Goal: Find contact information: Find contact information

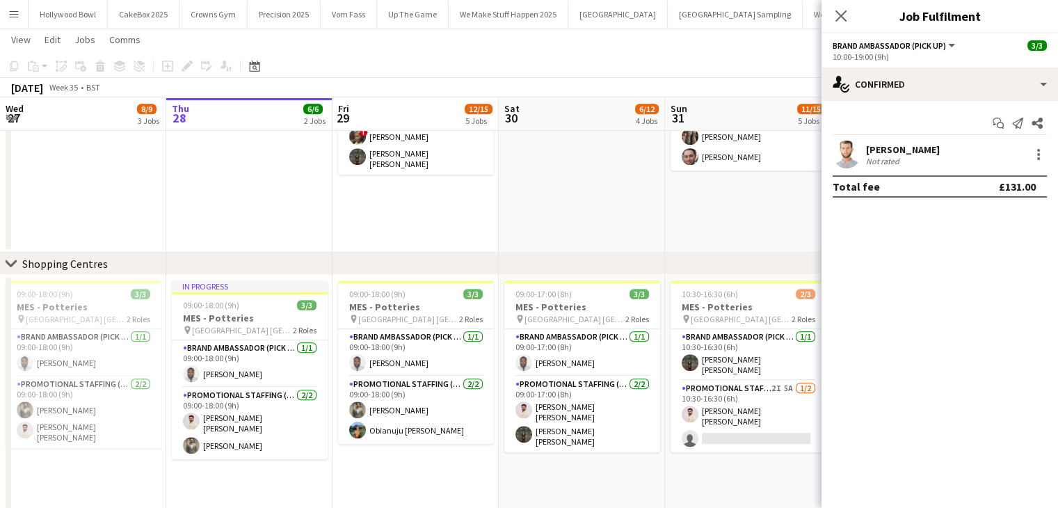
scroll to position [0, 498]
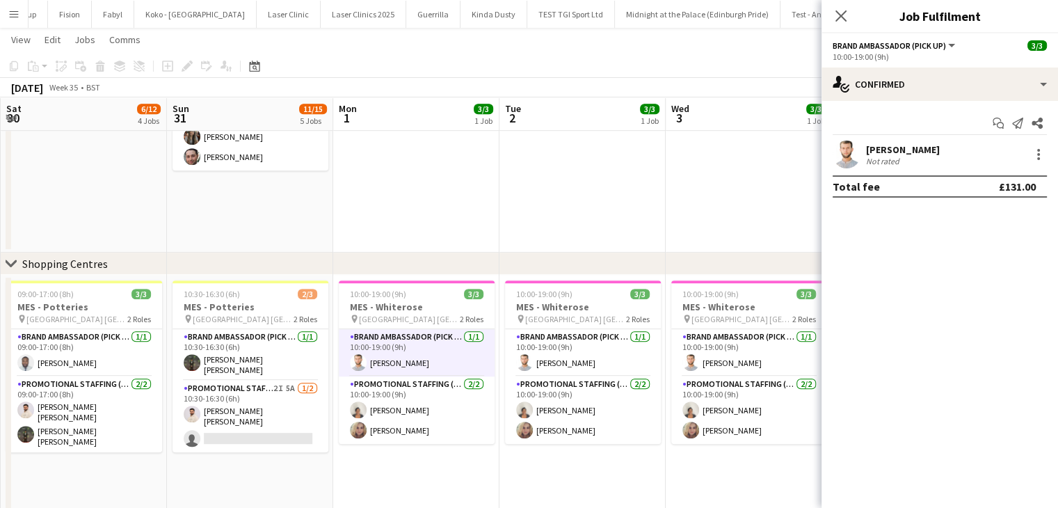
click at [412, 356] on app-card-role "Brand Ambassador (Pick up) [DATE] 10:00-19:00 (9h) [PERSON_NAME]" at bounding box center [417, 352] width 156 height 47
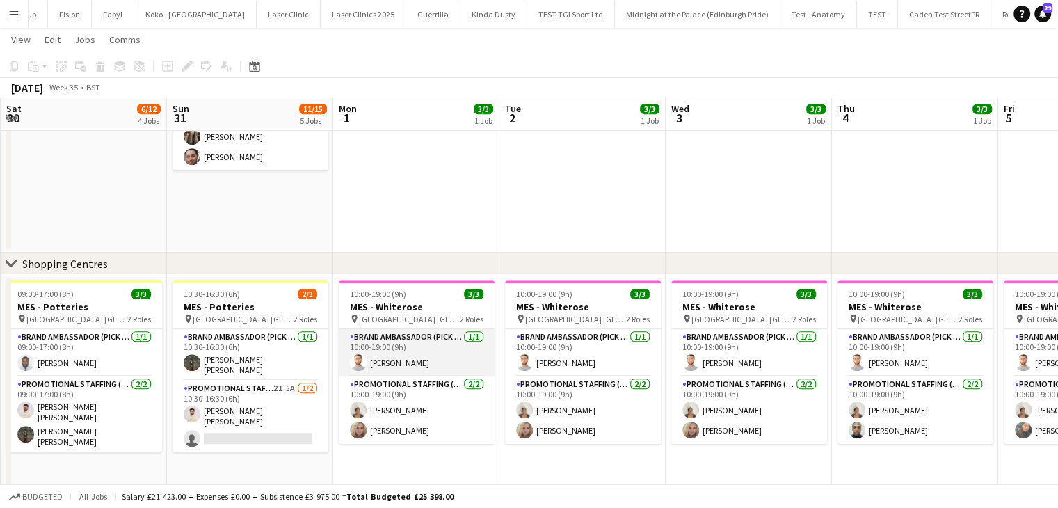
click at [384, 365] on app-card-role "Brand Ambassador (Pick up) [DATE] 10:00-19:00 (9h) [PERSON_NAME]" at bounding box center [417, 352] width 156 height 47
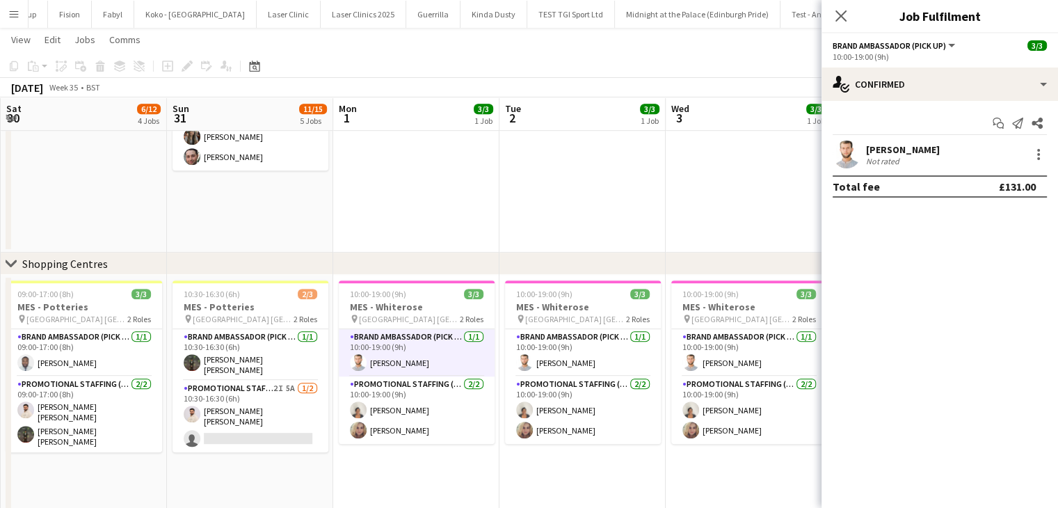
click at [841, 154] on app-user-avatar at bounding box center [847, 155] width 28 height 28
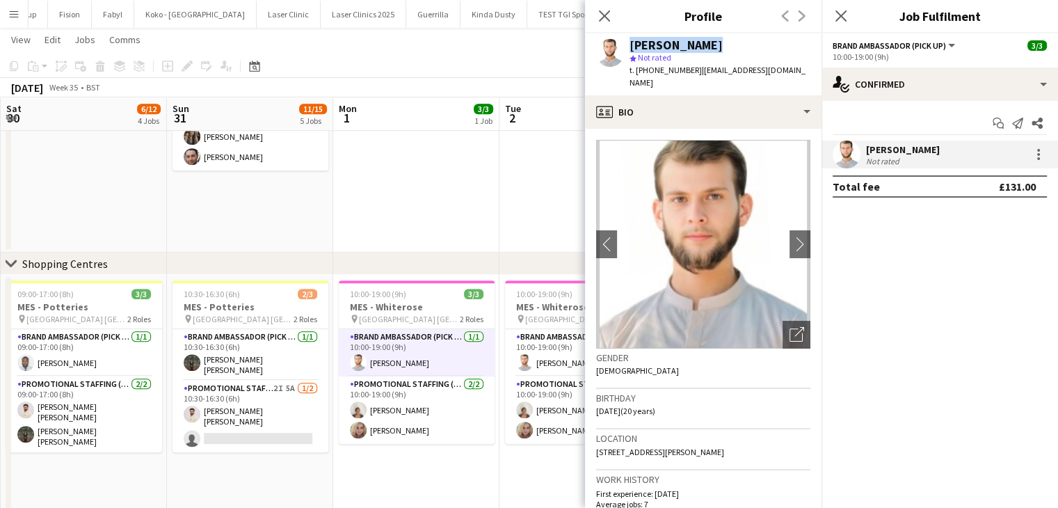
drag, startPoint x: 718, startPoint y: 43, endPoint x: 624, endPoint y: 45, distance: 94.0
click at [624, 45] on div "[PERSON_NAME] star Not rated t. [PHONE_NUMBER] | [EMAIL_ADDRESS][DOMAIN_NAME]" at bounding box center [703, 64] width 237 height 62
copy div "[PERSON_NAME]"
click at [664, 71] on span "t. [PHONE_NUMBER]" at bounding box center [666, 70] width 72 height 10
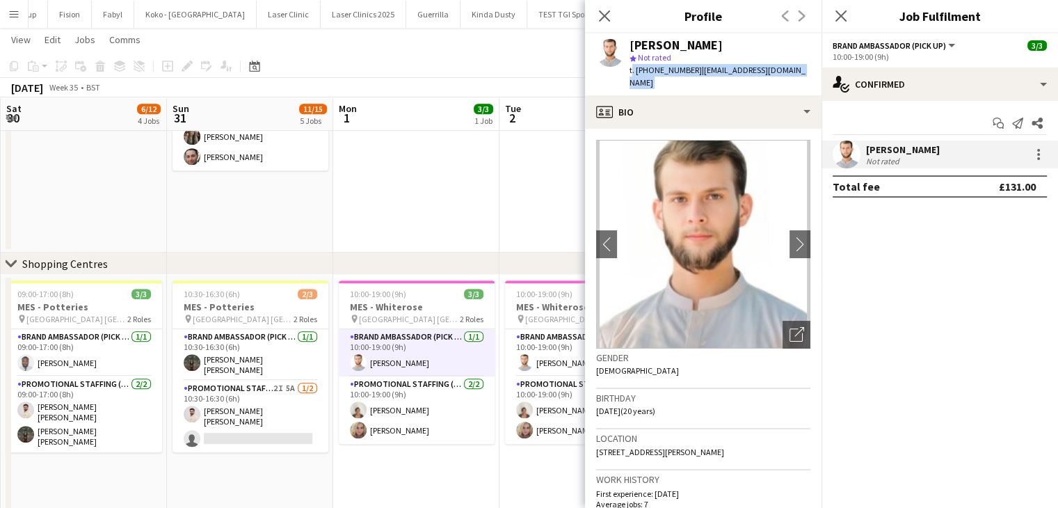
click at [664, 71] on span "t. [PHONE_NUMBER]" at bounding box center [666, 70] width 72 height 10
copy app-crew-profile "t. [PHONE_NUMBER] | [EMAIL_ADDRESS][DOMAIN_NAME] profile"
